Goal: Transaction & Acquisition: Purchase product/service

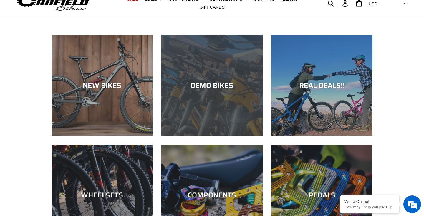
click at [193, 136] on div "DEMO BIKES" at bounding box center [211, 136] width 101 height 0
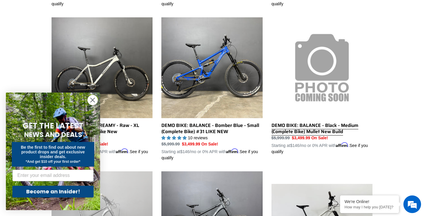
click at [312, 69] on div "Collection: DEMO BIKES Filter by All products balance BFCM23 DEMO BIKE ONE.2 Ye…" at bounding box center [212, 24] width 424 height 584
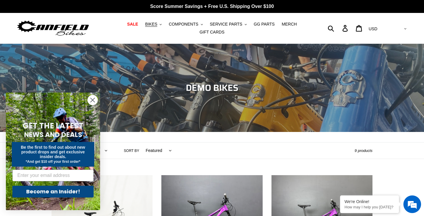
click at [94, 104] on circle "Close dialog" at bounding box center [93, 100] width 10 height 10
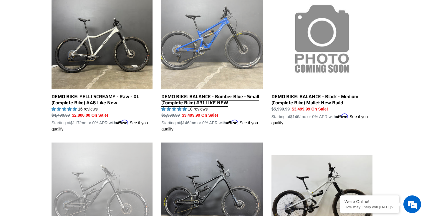
scroll to position [342, 0]
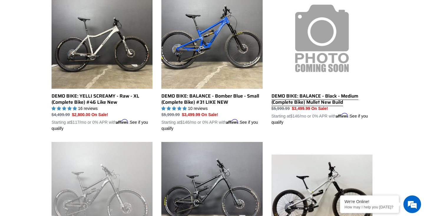
click at [316, 108] on link "DEMO BIKE: BALANCE - Black - Medium (Complete Bike) Mullet New Build" at bounding box center [321, 57] width 101 height 138
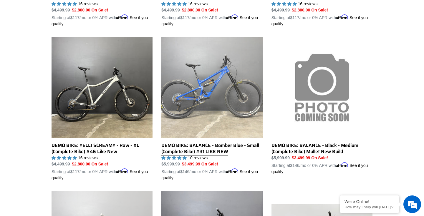
scroll to position [290, 0]
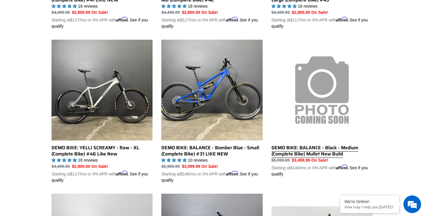
click at [297, 156] on link "DEMO BIKE: BALANCE - Black - Medium (Complete Bike) Mullet New Build" at bounding box center [321, 109] width 101 height 138
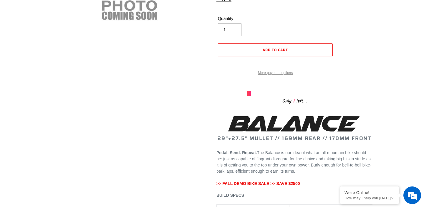
scroll to position [61, 0]
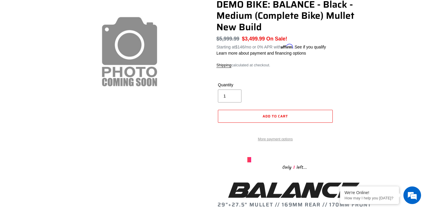
click at [278, 79] on form "Default Title Quantity 1 Error Quantity must be 1 or more Add to cart More paym…" at bounding box center [275, 110] width 118 height 75
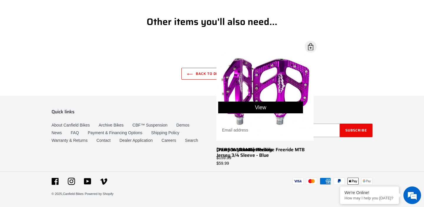
scroll to position [1207, 0]
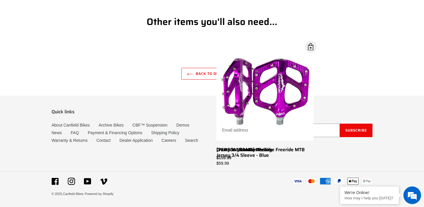
click at [204, 72] on link "Back to DEMO BIKES" at bounding box center [211, 74] width 61 height 12
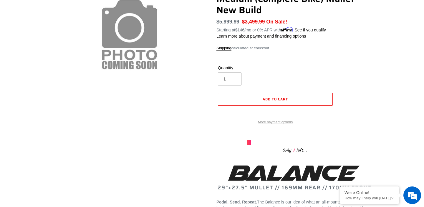
scroll to position [61, 0]
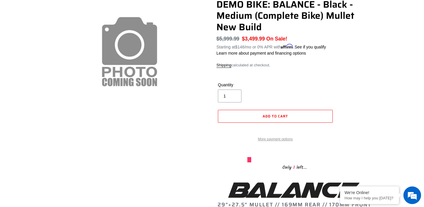
click at [280, 130] on shopify-accelerated-checkout "More payment options" at bounding box center [275, 135] width 115 height 16
click at [281, 142] on link "More payment options" at bounding box center [275, 139] width 115 height 5
